Goal: Task Accomplishment & Management: Use online tool/utility

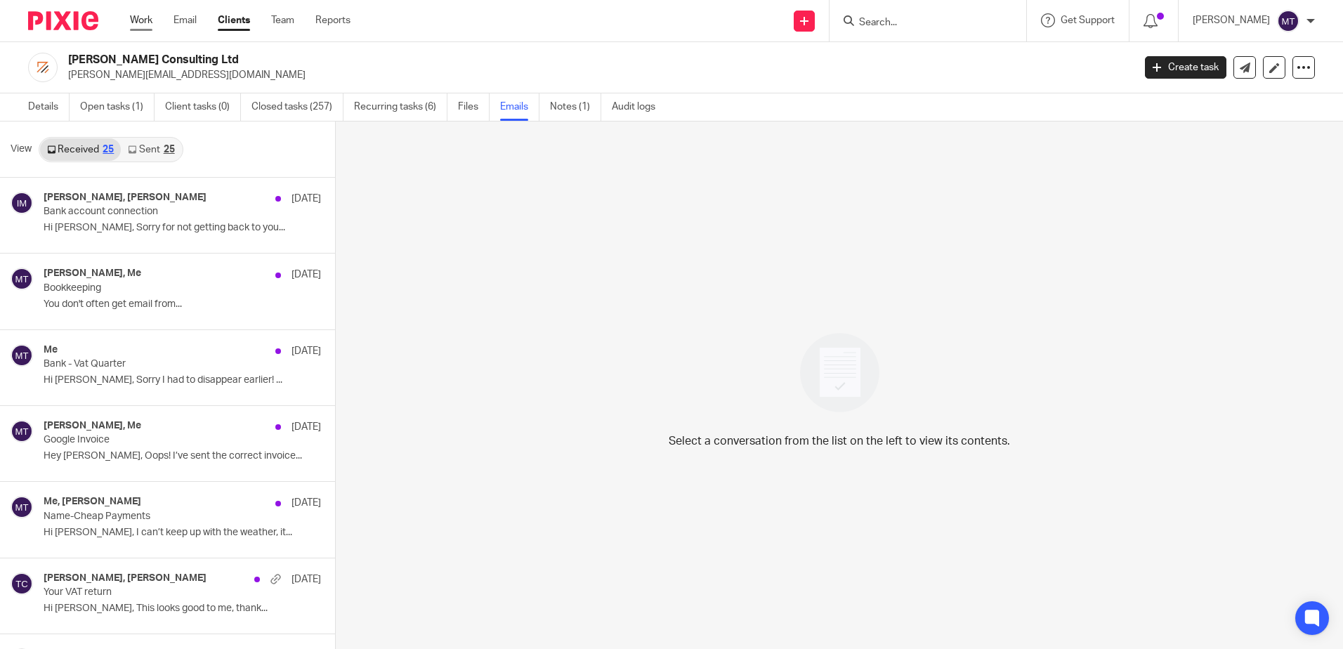
click at [144, 20] on link "Work" at bounding box center [141, 20] width 22 height 14
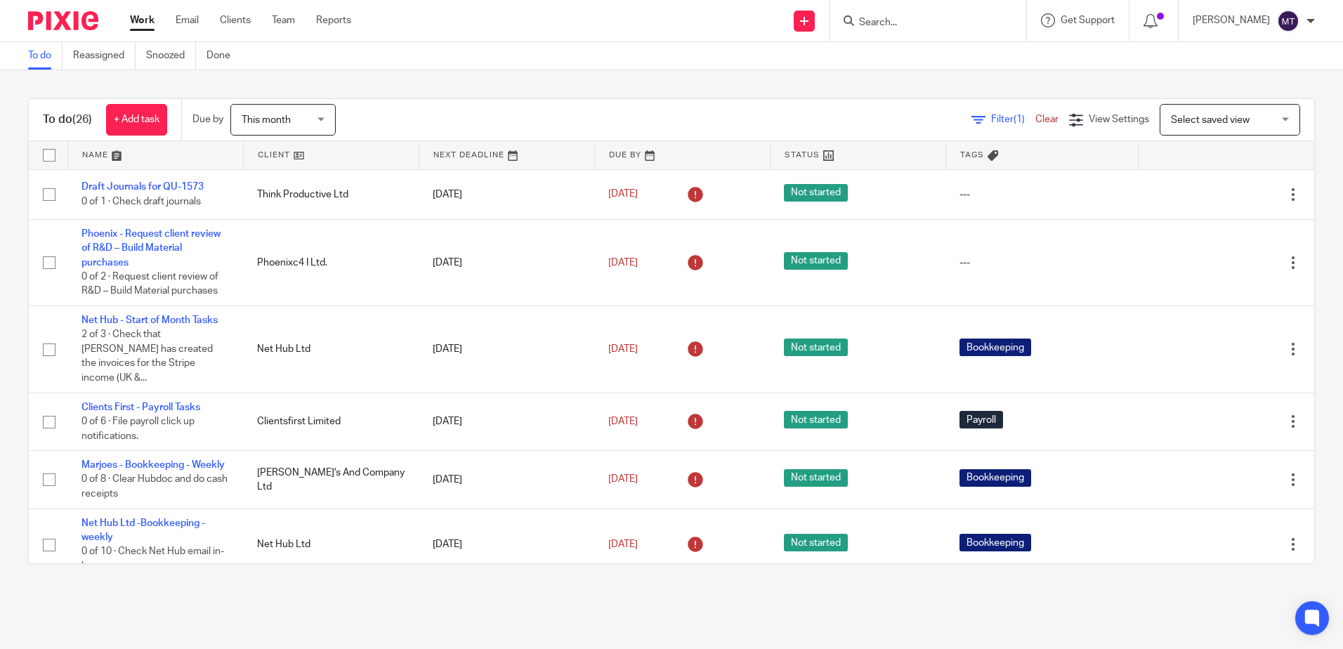
click at [266, 155] on link at bounding box center [331, 155] width 175 height 28
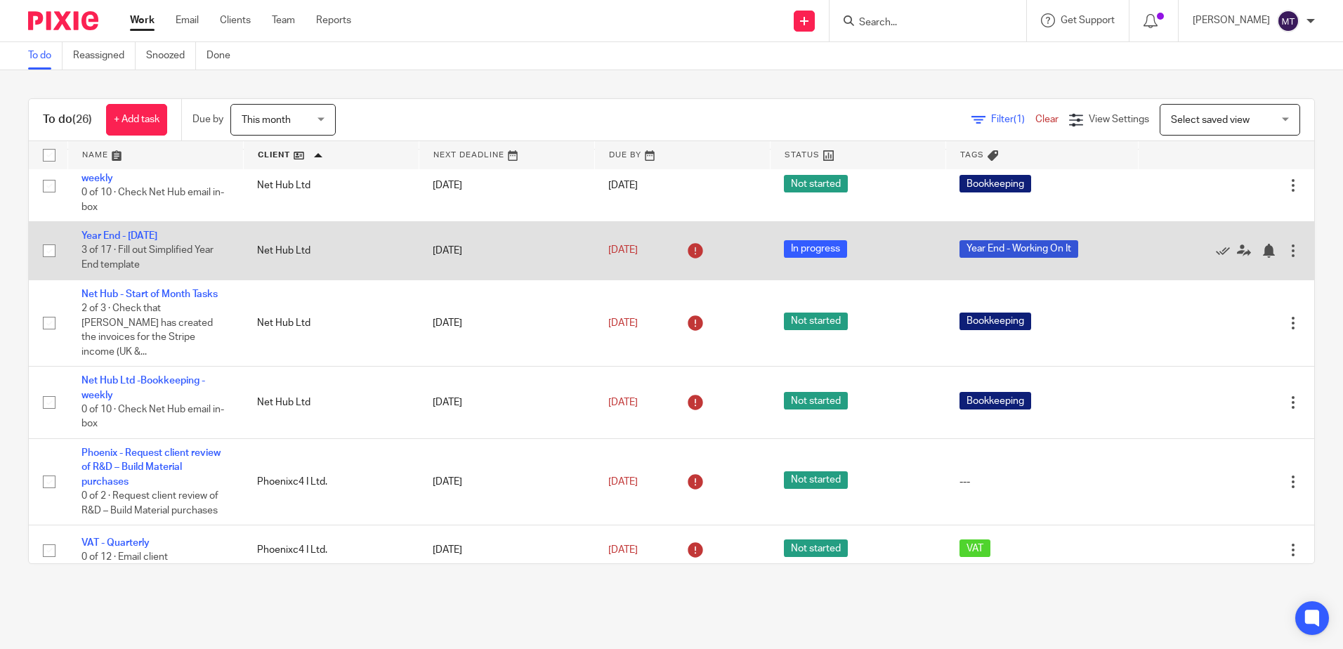
scroll to position [702, 0]
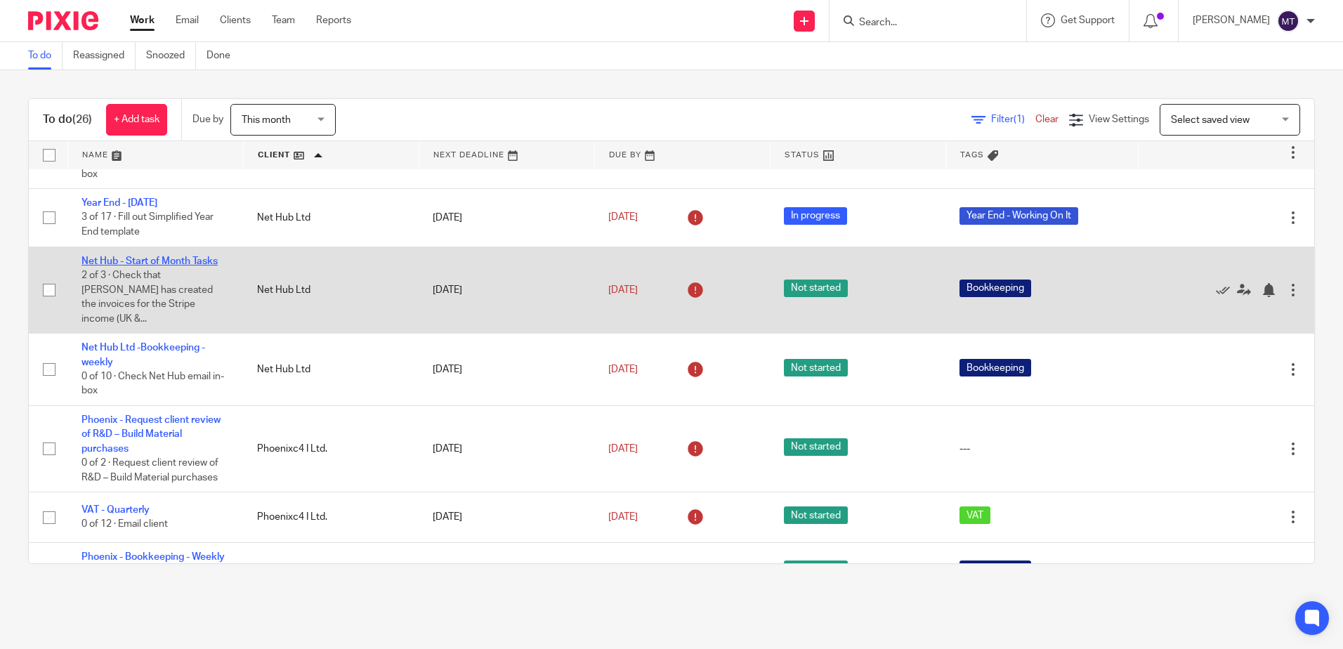
click at [145, 266] on link "Net Hub - Start of Month Tasks" at bounding box center [149, 261] width 136 height 10
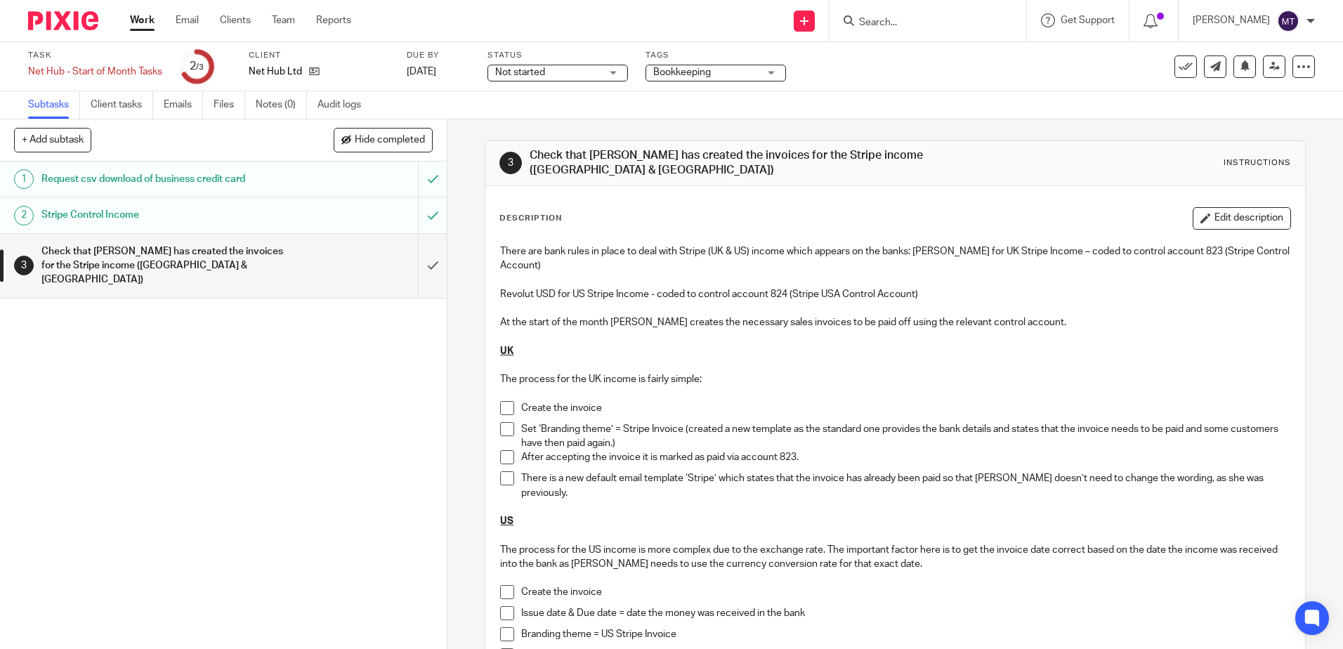
click at [143, 21] on link "Work" at bounding box center [142, 20] width 25 height 14
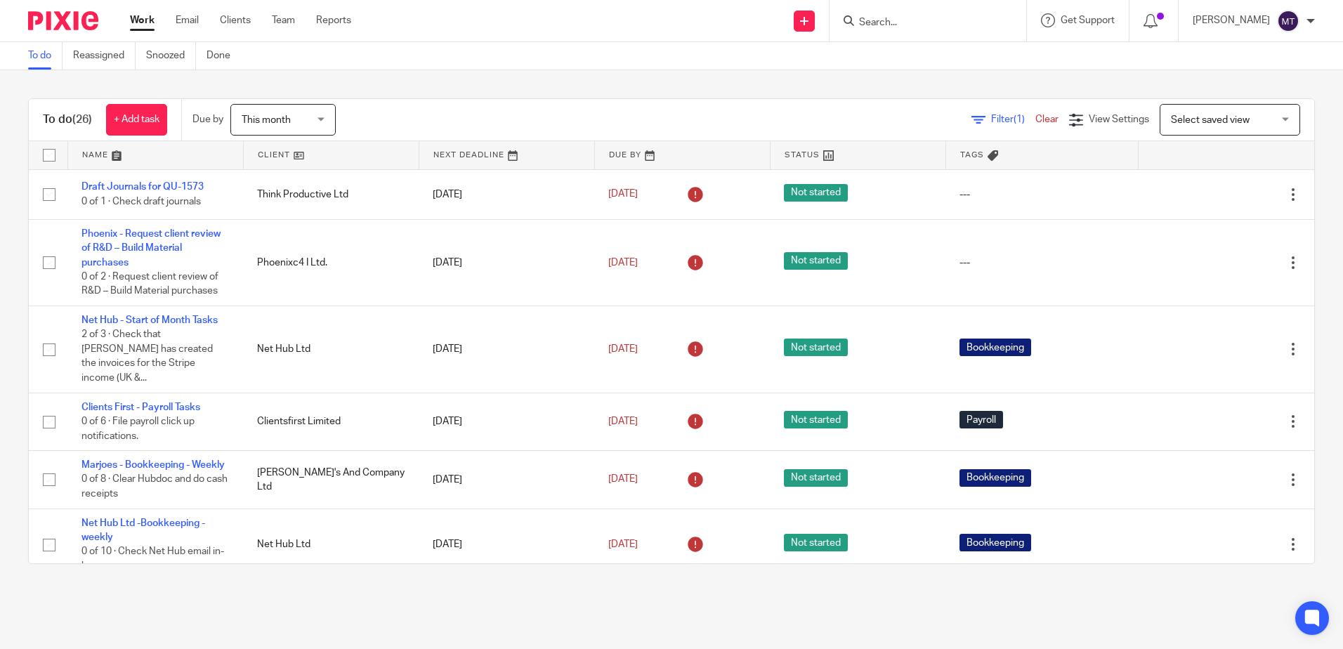
click at [265, 150] on link at bounding box center [331, 155] width 175 height 28
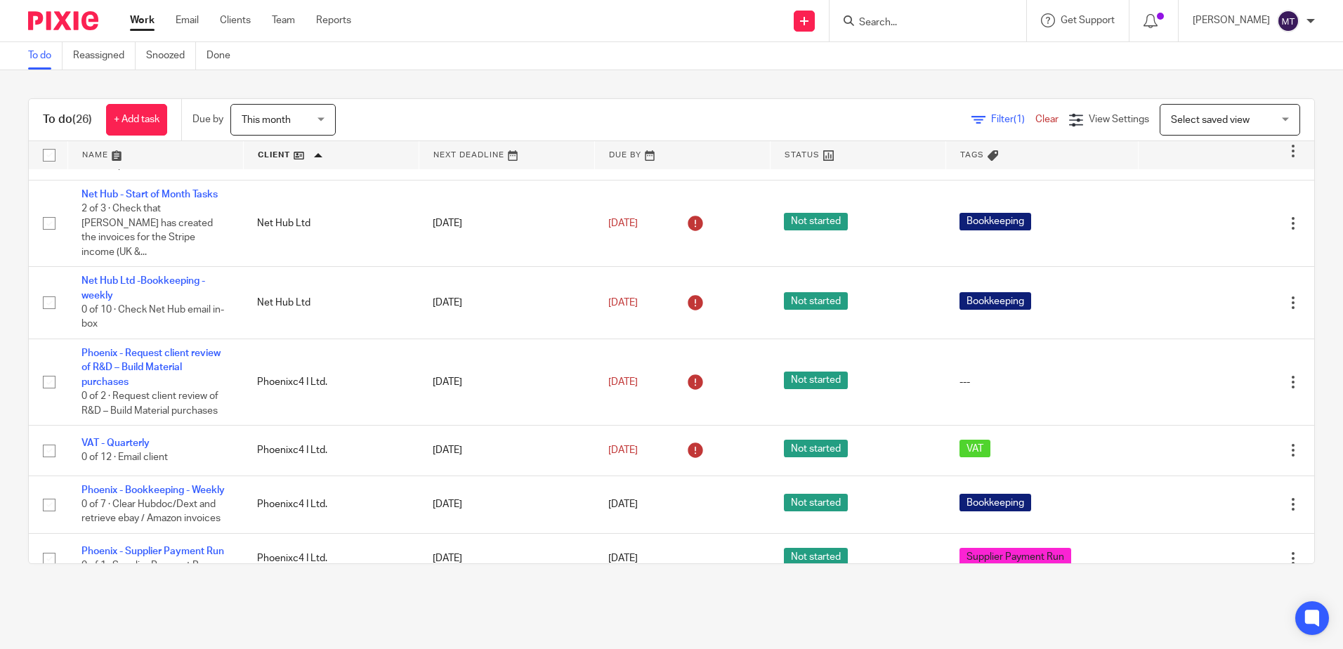
scroll to position [773, 0]
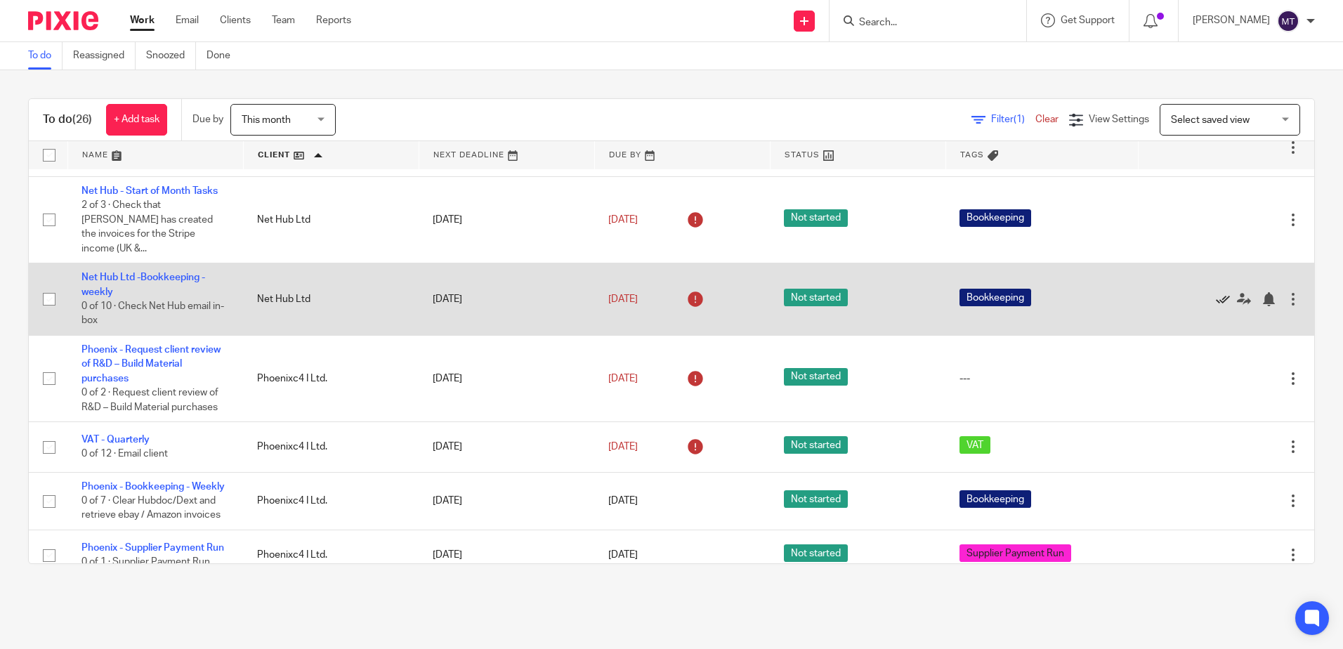
click at [1216, 306] on icon at bounding box center [1223, 299] width 14 height 14
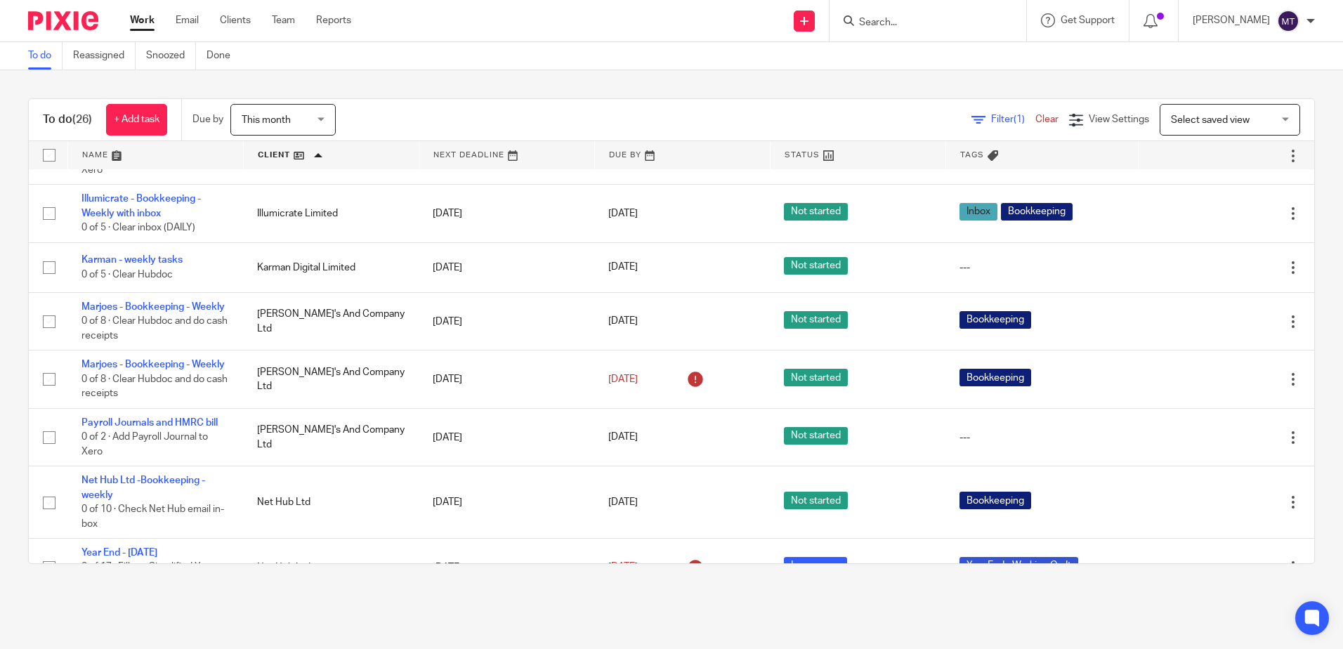
scroll to position [351, 0]
